Goal: Information Seeking & Learning: Learn about a topic

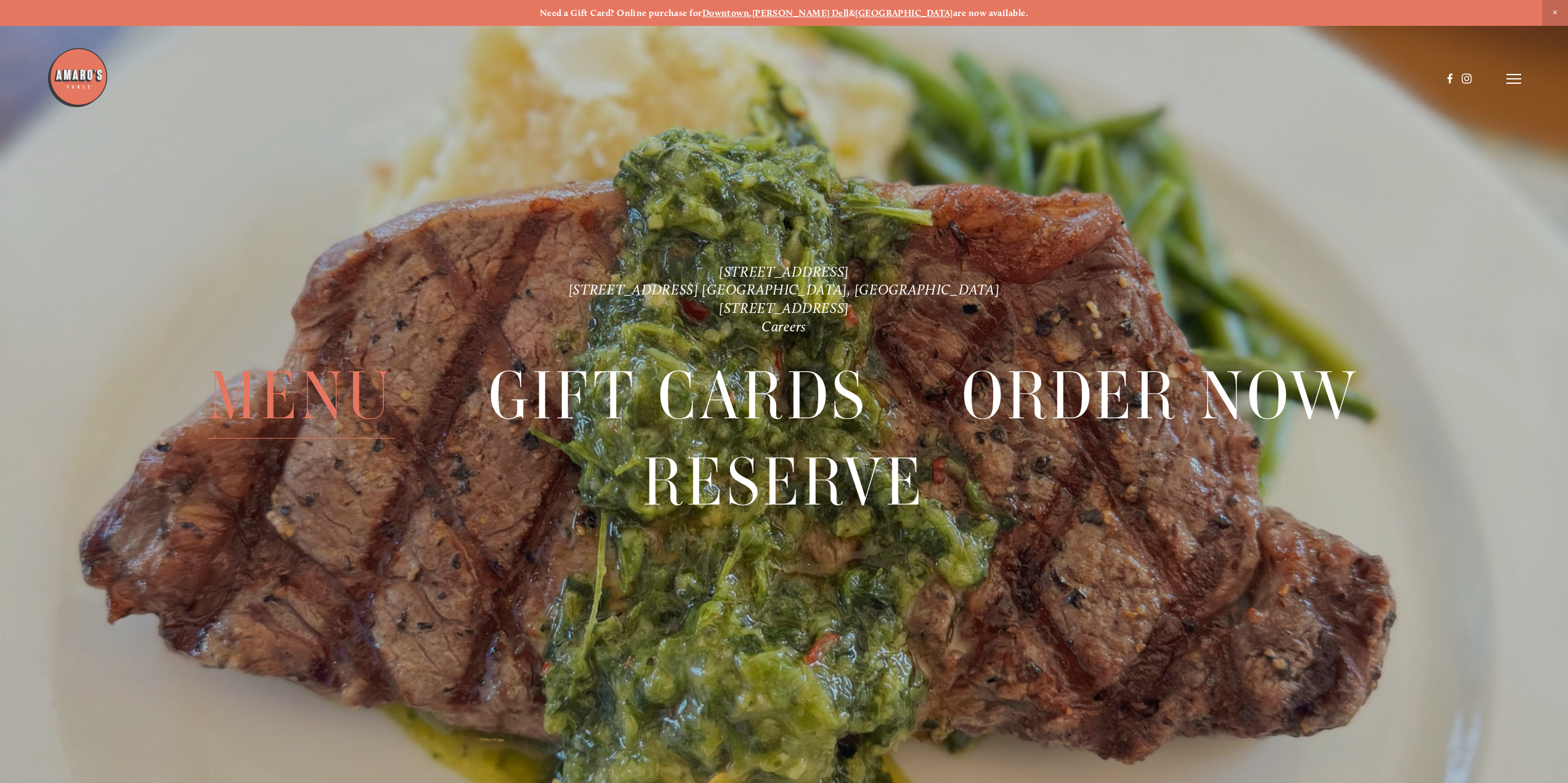
click at [350, 392] on span "Menu" at bounding box center [301, 395] width 186 height 85
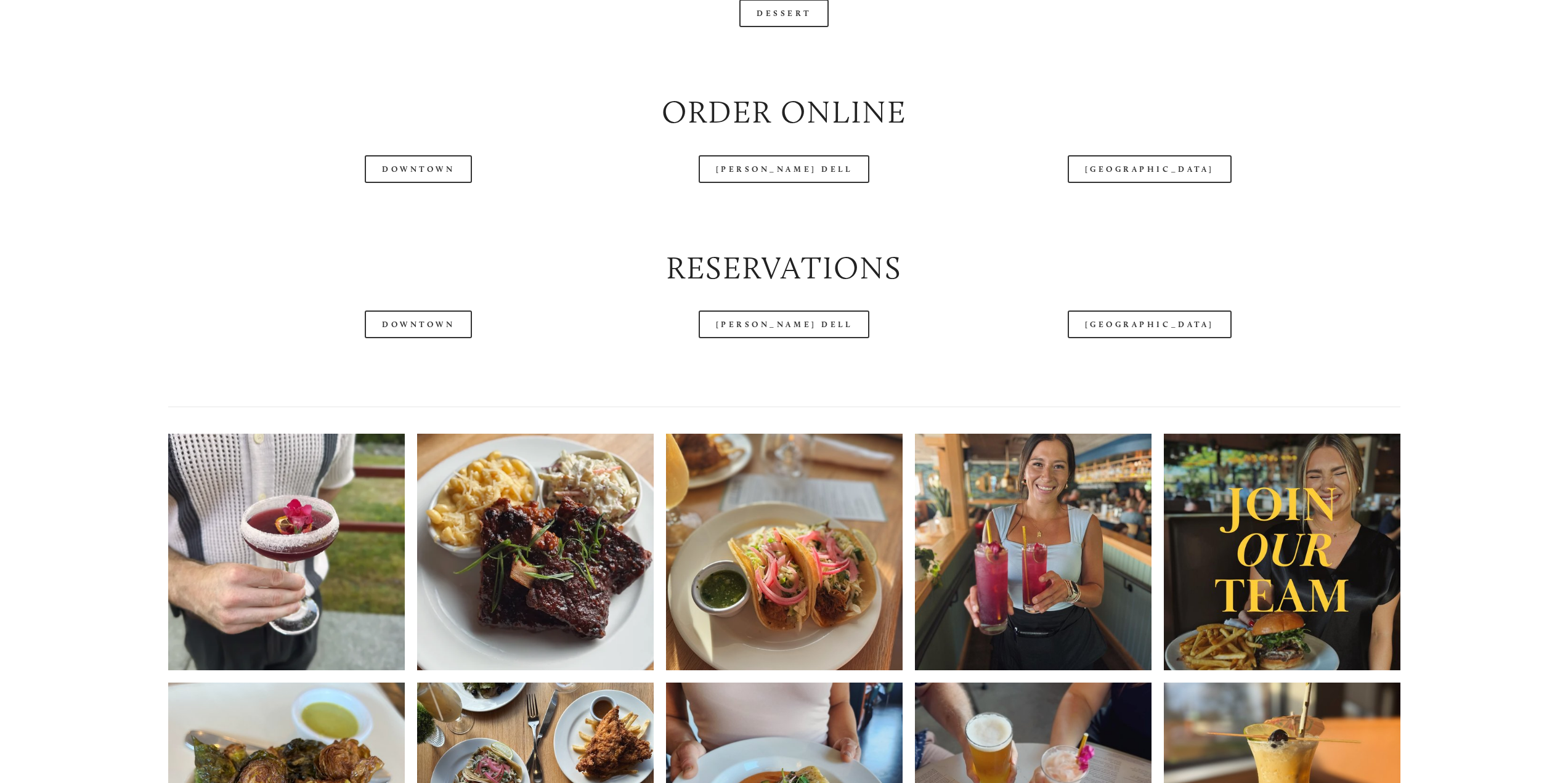
scroll to position [1827, 0]
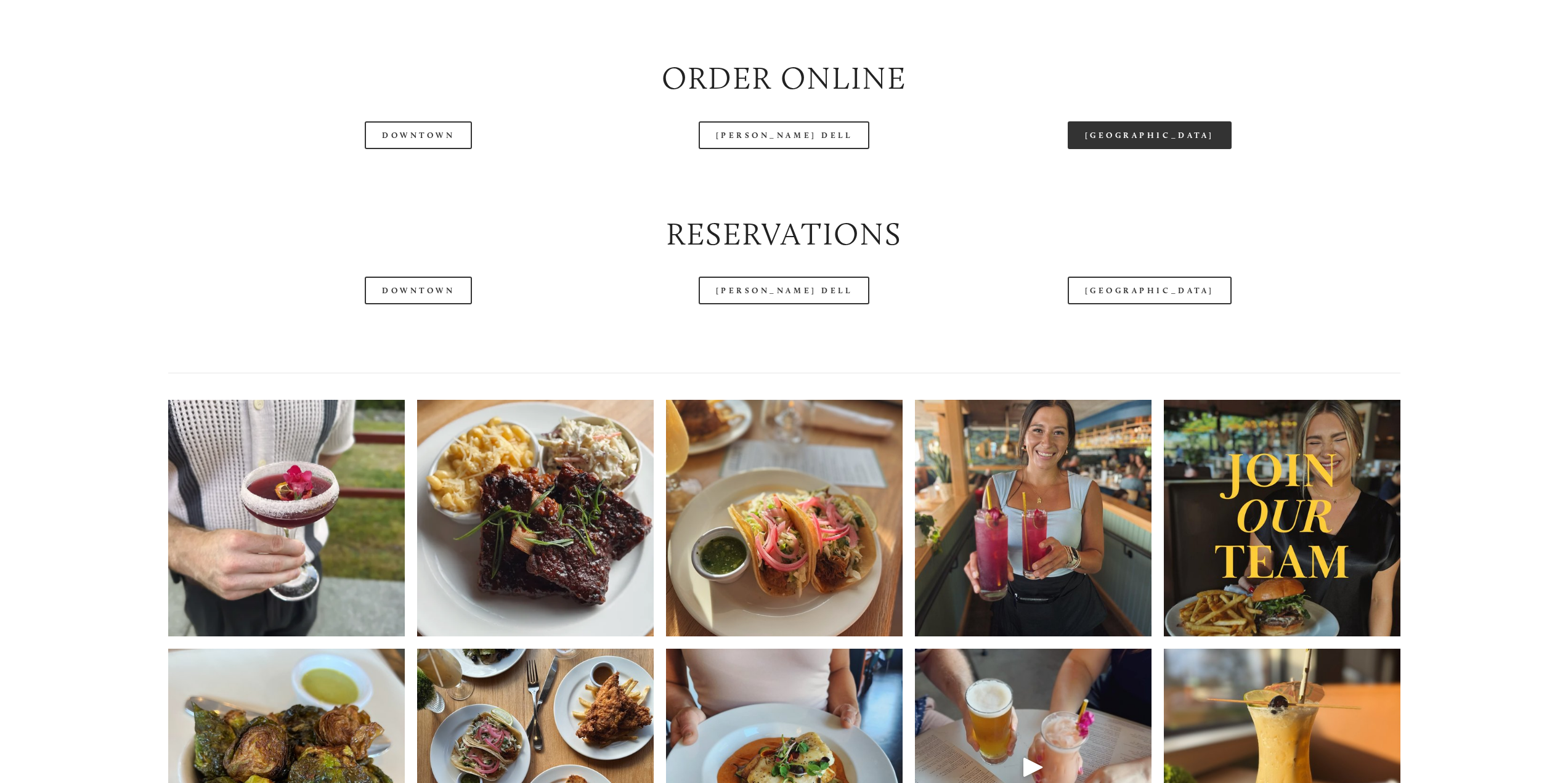
click at [1182, 142] on link "[GEOGRAPHIC_DATA]" at bounding box center [1150, 135] width 164 height 28
click at [1143, 293] on link "[GEOGRAPHIC_DATA]" at bounding box center [1150, 290] width 164 height 28
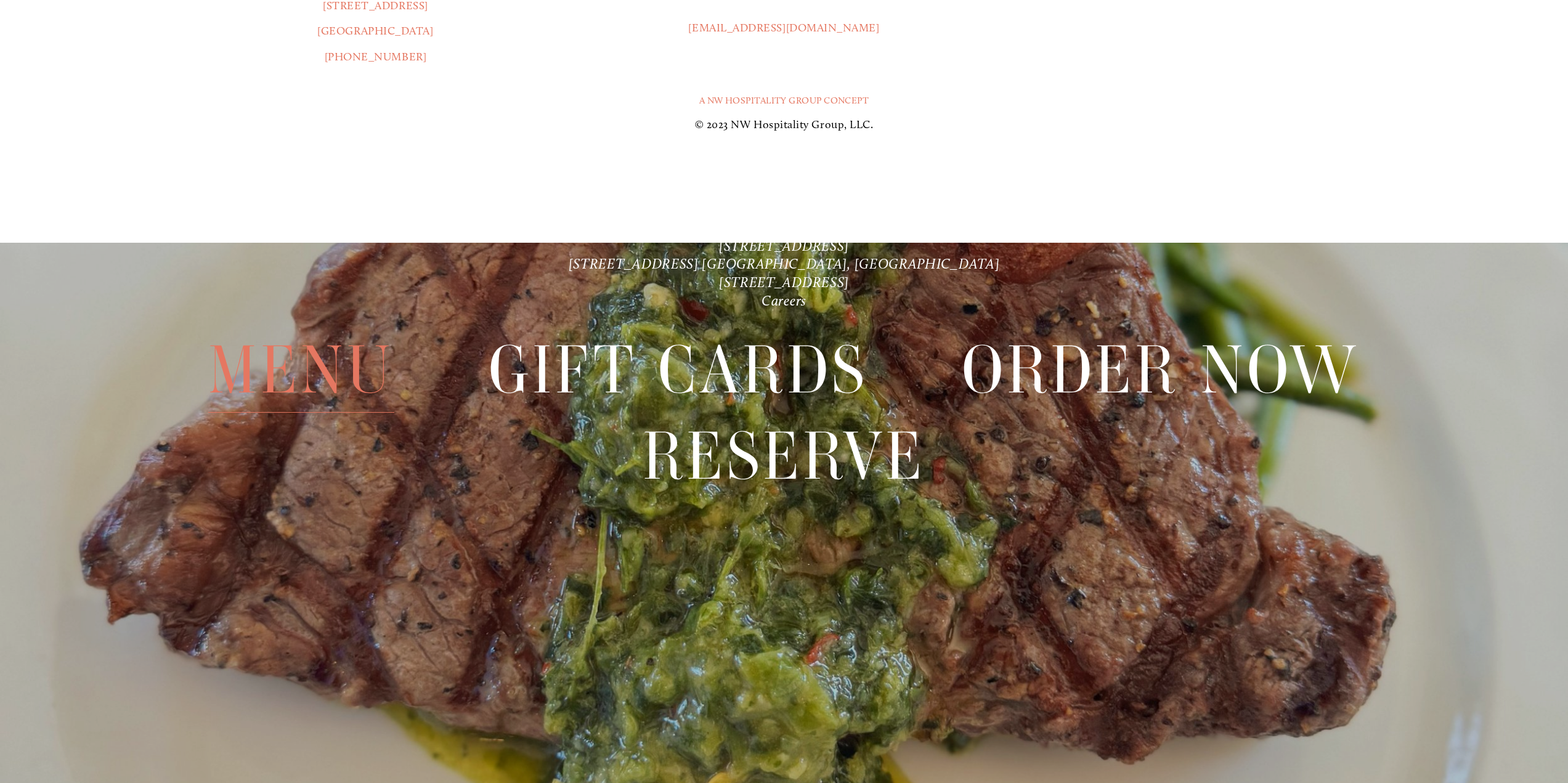
scroll to position [3245, 0]
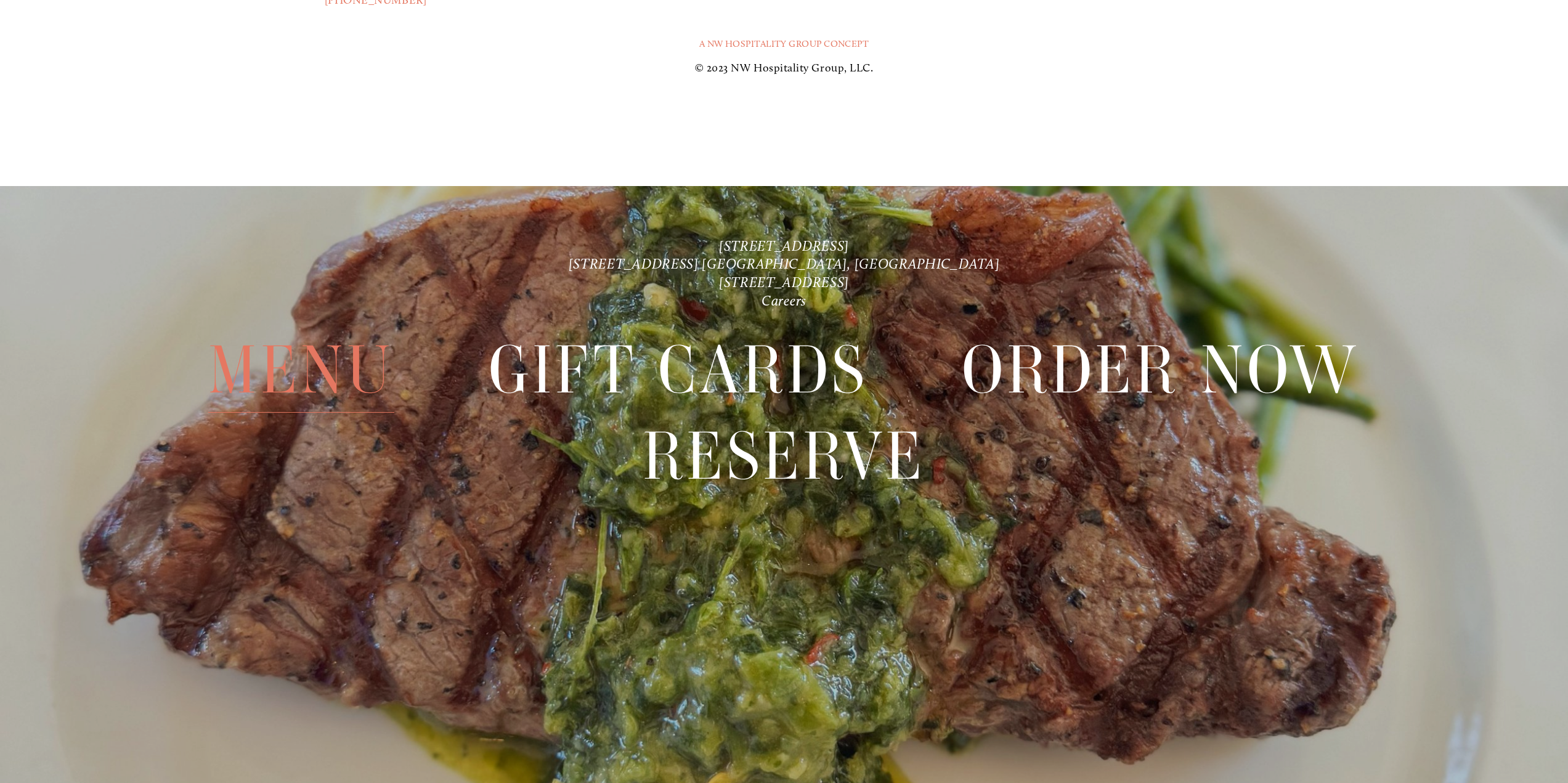
click at [340, 365] on span "Menu" at bounding box center [301, 369] width 186 height 85
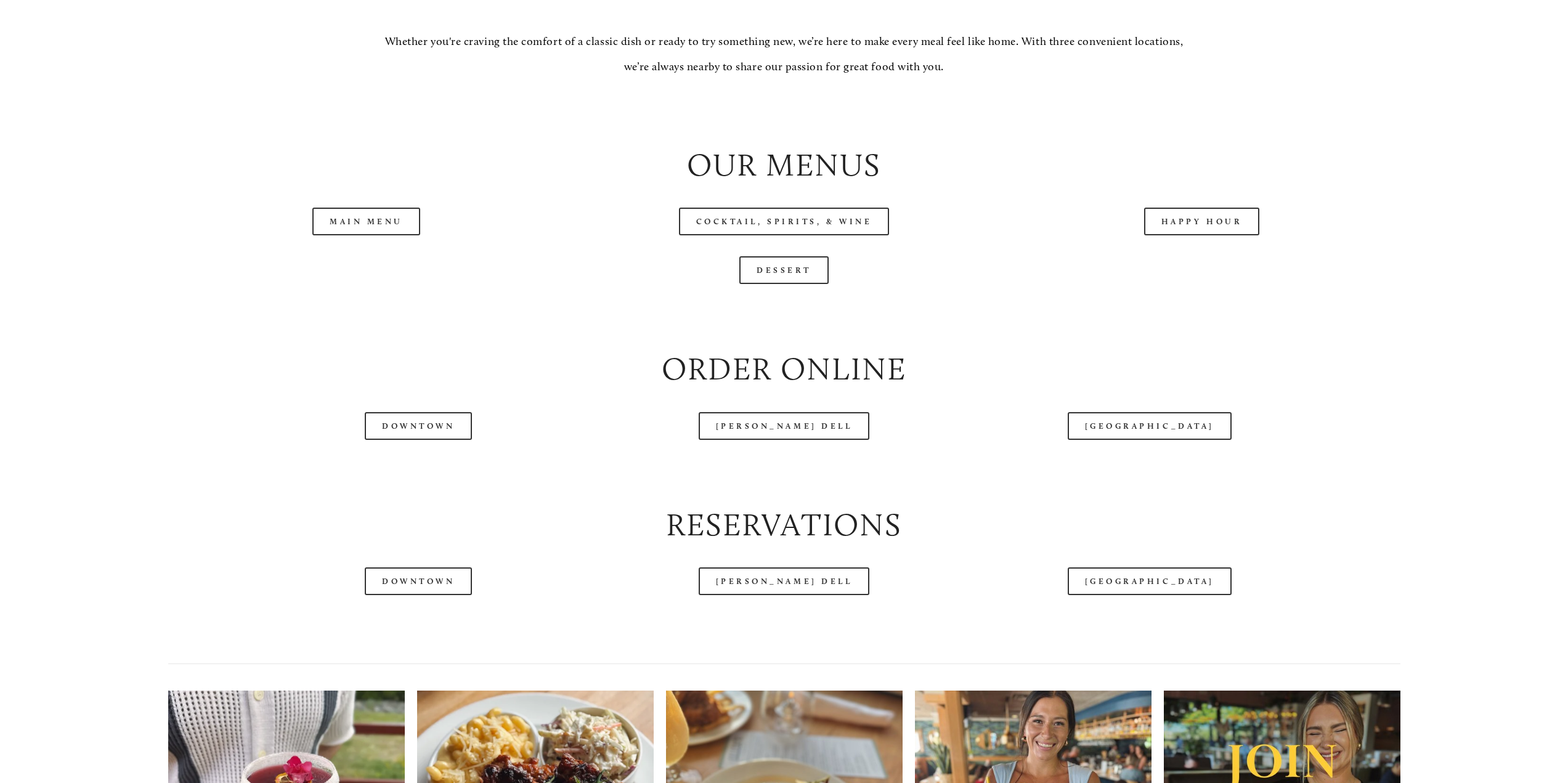
scroll to position [1540, 0]
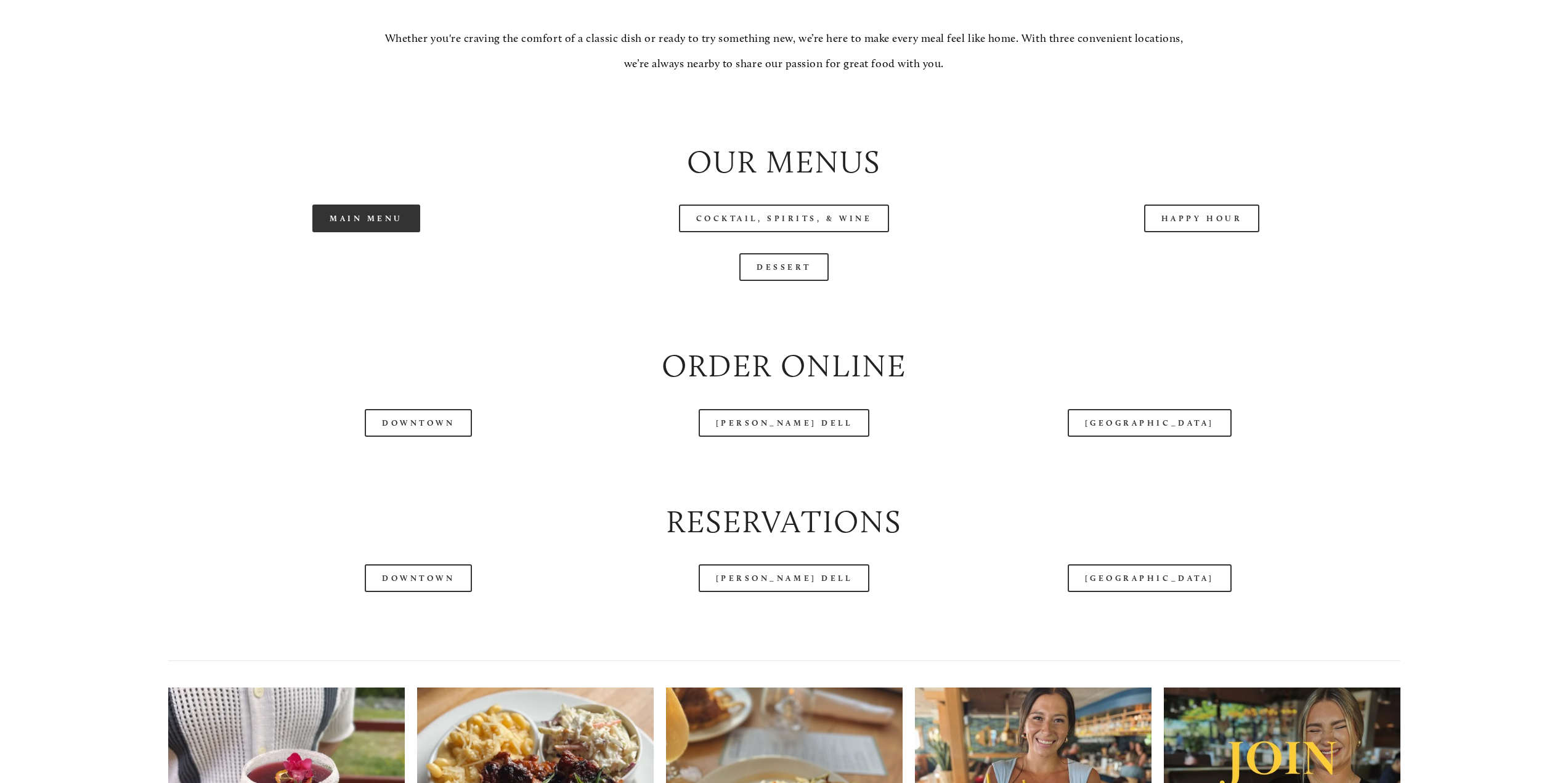
click at [376, 224] on link "Main Menu" at bounding box center [367, 218] width 108 height 28
